Goal: Task Accomplishment & Management: Manage account settings

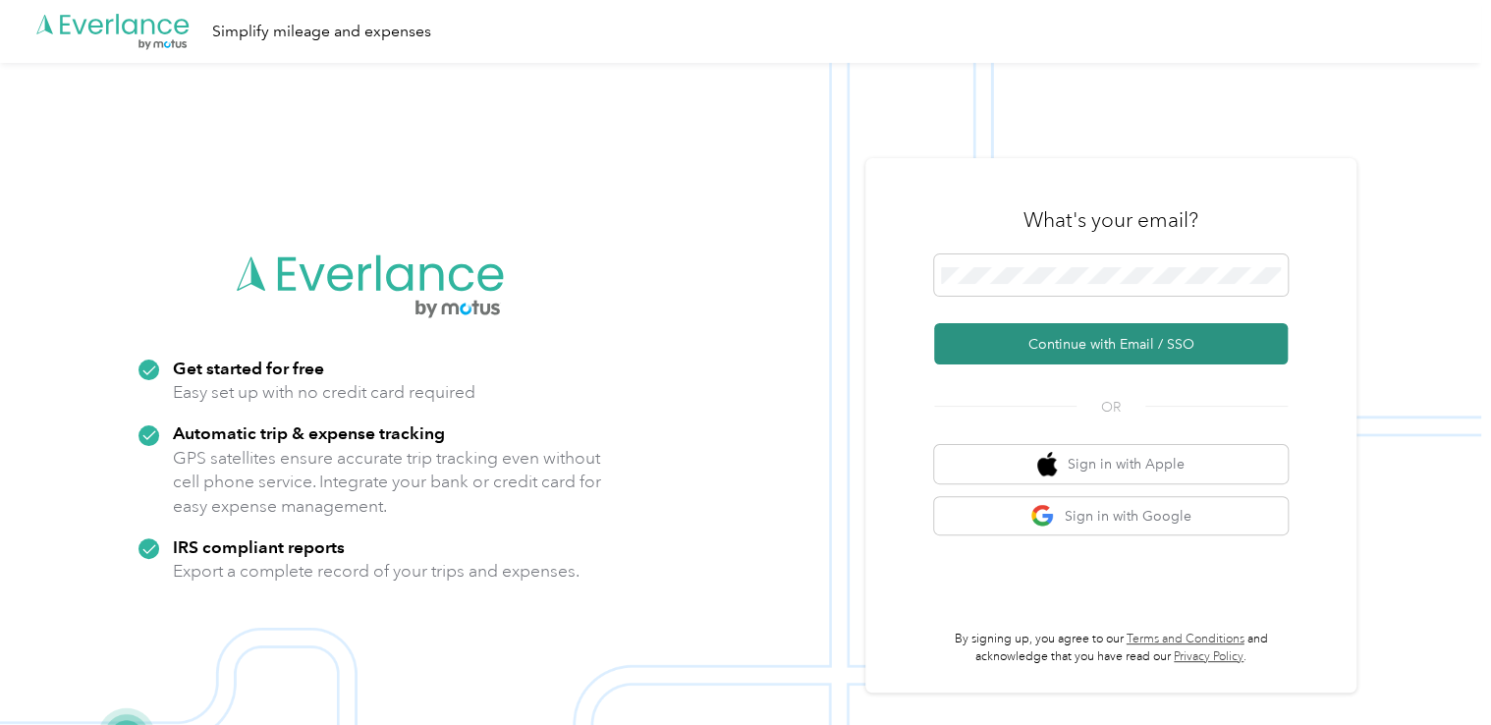
click at [1124, 340] on button "Continue with Email / SSO" at bounding box center [1111, 343] width 354 height 41
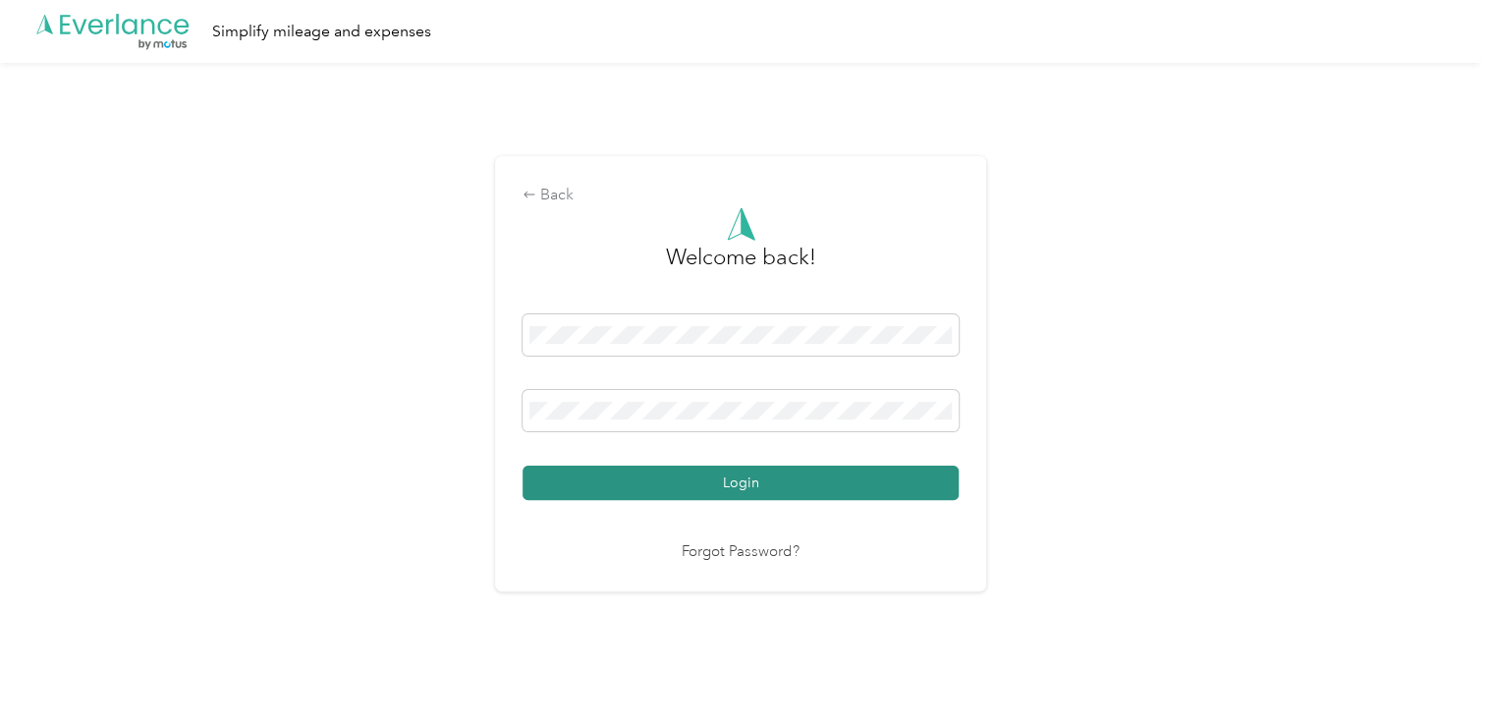
click at [735, 493] on button "Login" at bounding box center [740, 483] width 436 height 34
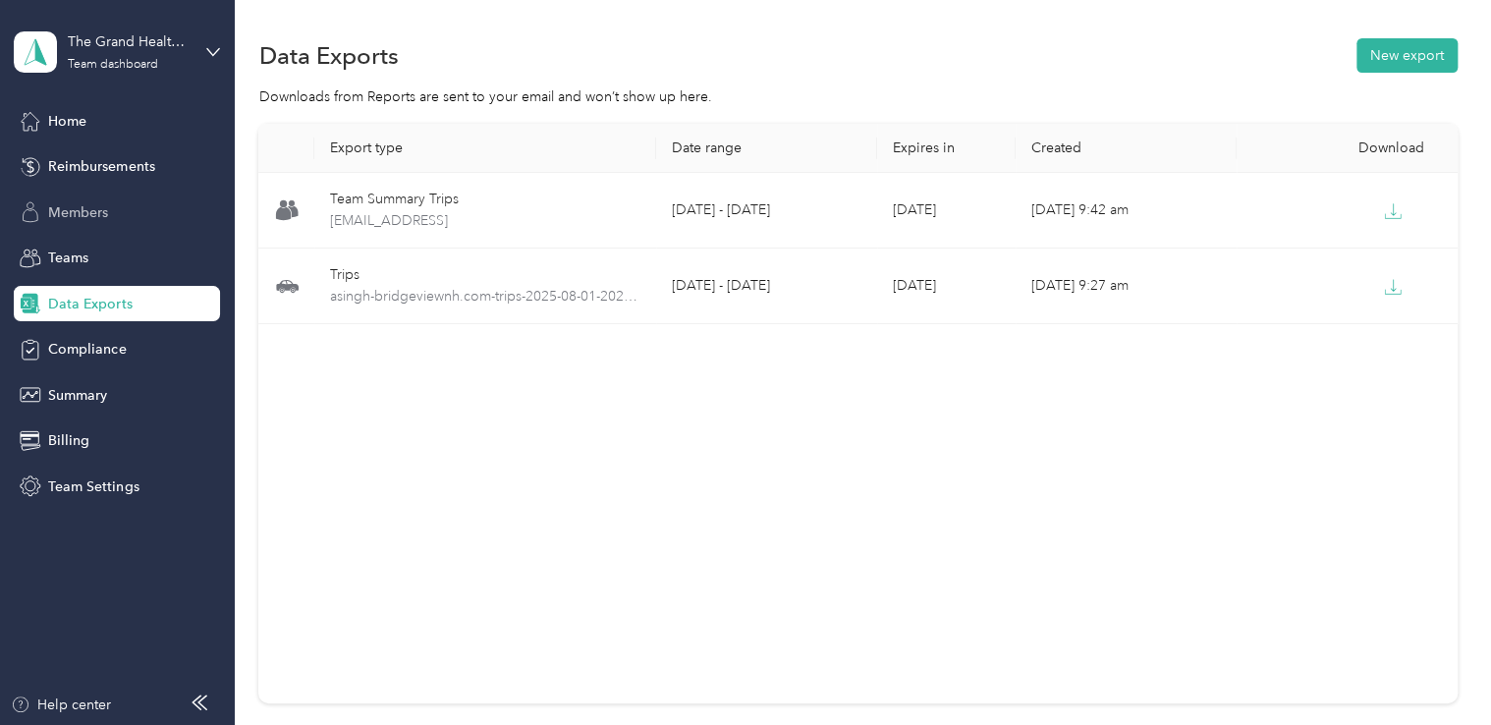
click at [81, 205] on span "Members" at bounding box center [78, 212] width 60 height 21
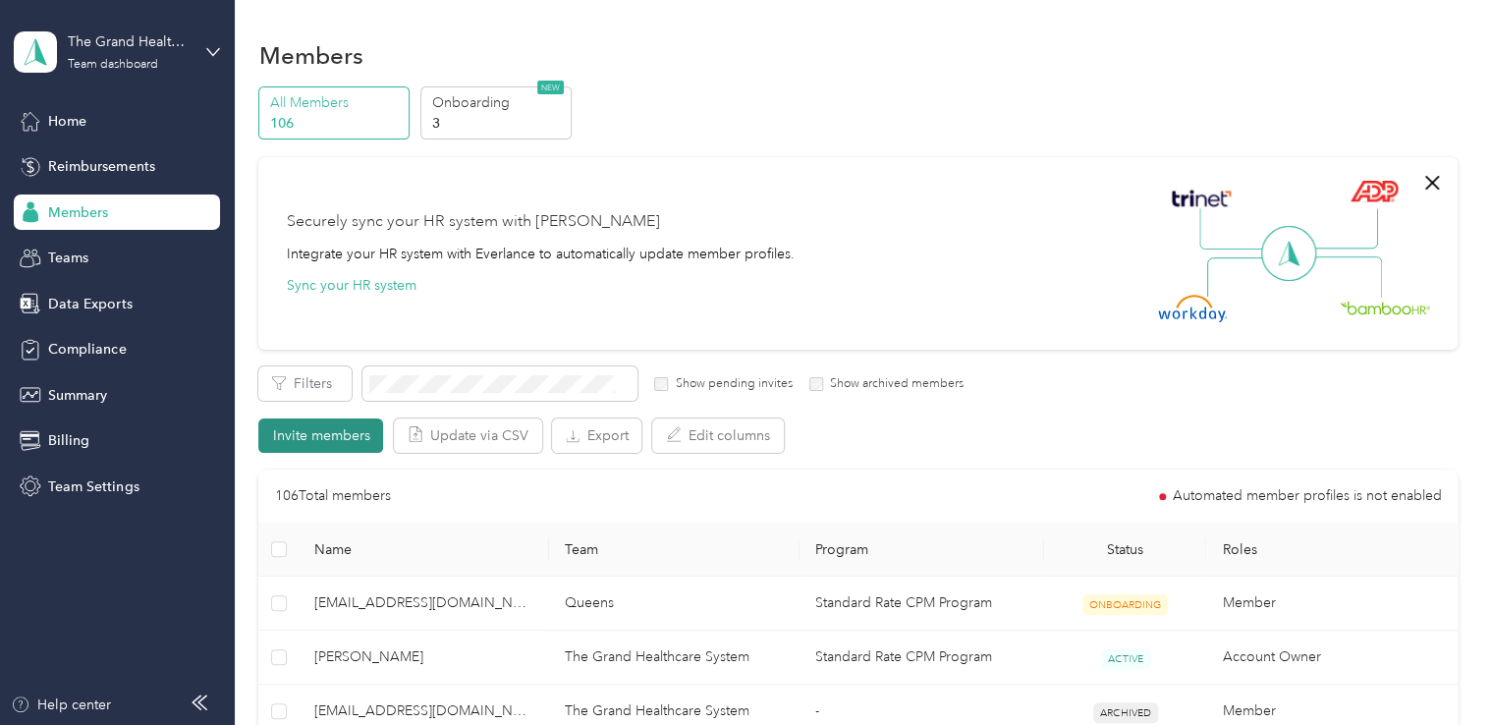
click at [305, 436] on button "Invite members" at bounding box center [320, 435] width 125 height 34
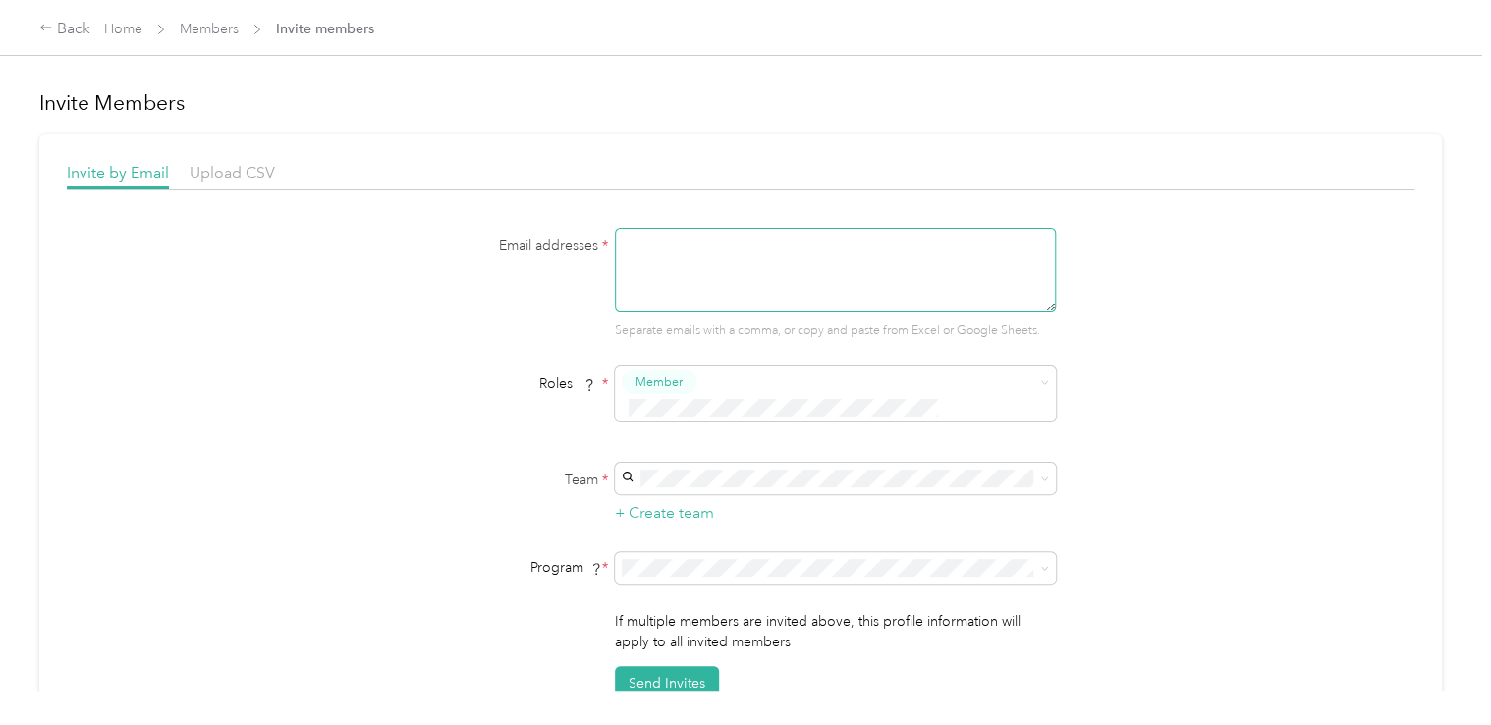
click at [672, 249] on textarea at bounding box center [835, 270] width 441 height 84
type textarea "[EMAIL_ADDRESS][DOMAIN_NAME]"
click at [638, 479] on span "Shore Winds" at bounding box center [666, 486] width 81 height 17
click at [664, 666] on button "Send Invites" at bounding box center [667, 683] width 104 height 34
click at [110, 35] on link "Home" at bounding box center [123, 29] width 38 height 17
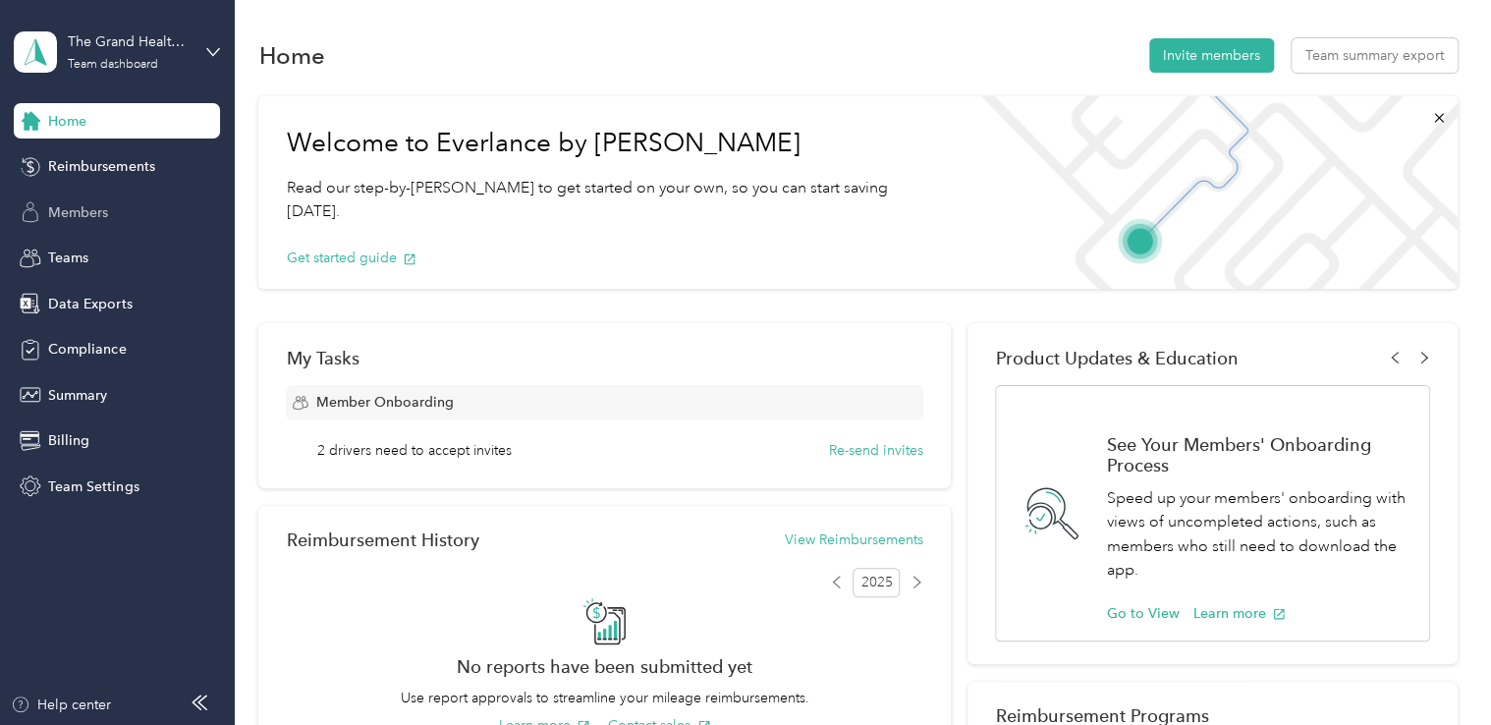
click at [71, 214] on span "Members" at bounding box center [78, 212] width 60 height 21
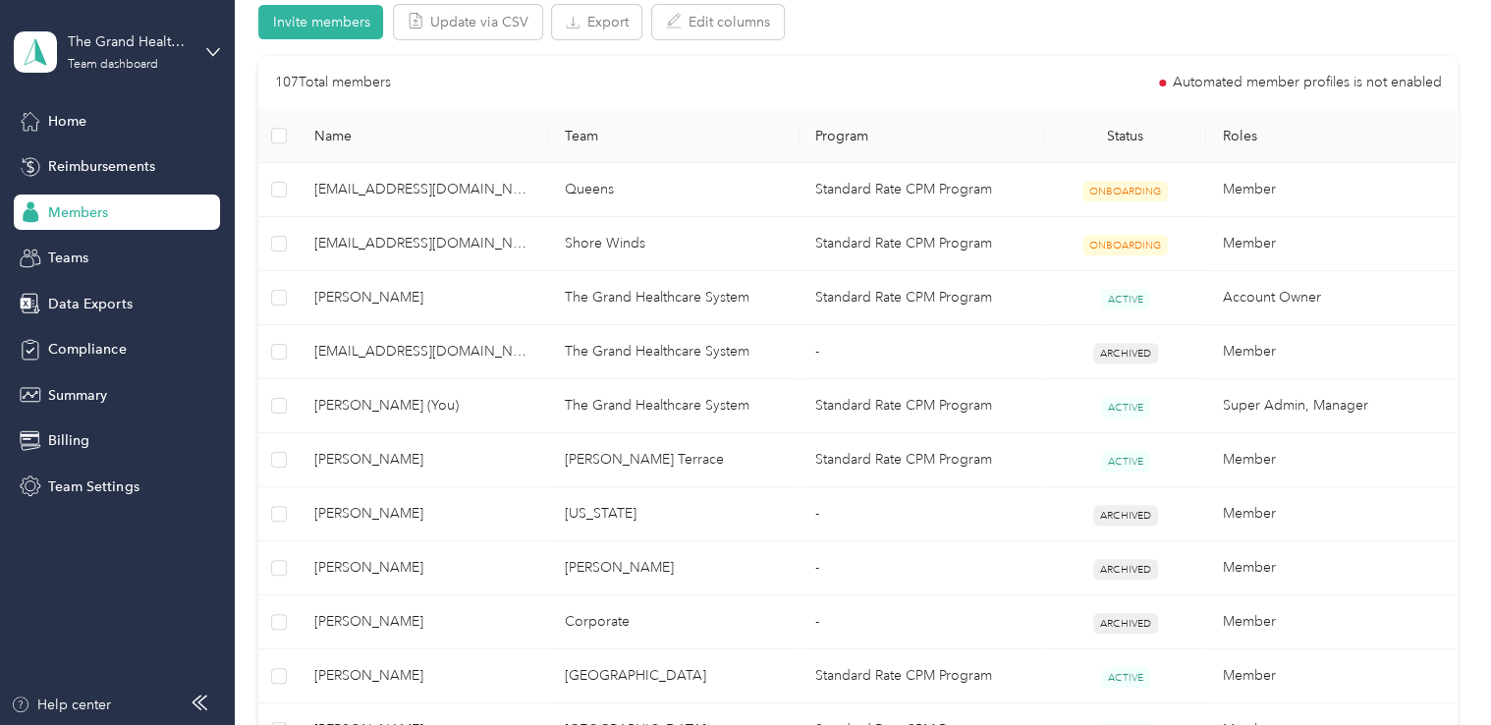
scroll to position [314, 0]
